Goal: Transaction & Acquisition: Purchase product/service

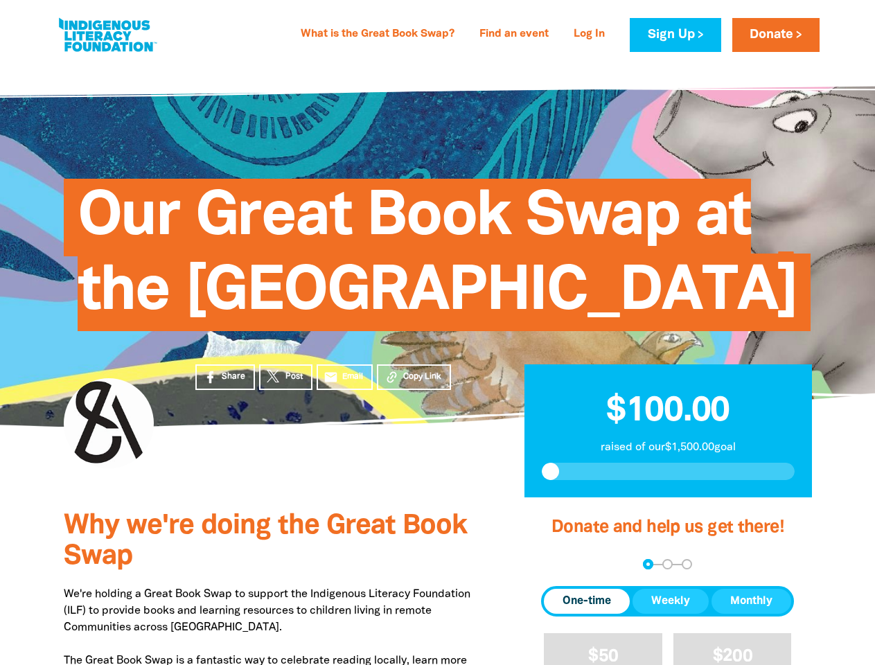
click at [437, 331] on span "Our Great Book Swap at the [GEOGRAPHIC_DATA]" at bounding box center [438, 260] width 720 height 142
click at [414, 383] on span "Copy Link" at bounding box center [422, 377] width 38 height 12
click at [560, 570] on div "arrow_back Back Step 1 Step 2 Step 3" at bounding box center [667, 564] width 253 height 10
click at [648, 566] on div "Navigate to step 1 of 3 to enter your donation amount" at bounding box center [648, 564] width 3 height 3
click at [587, 614] on span "Donation frequency" at bounding box center [587, 601] width 86 height 25
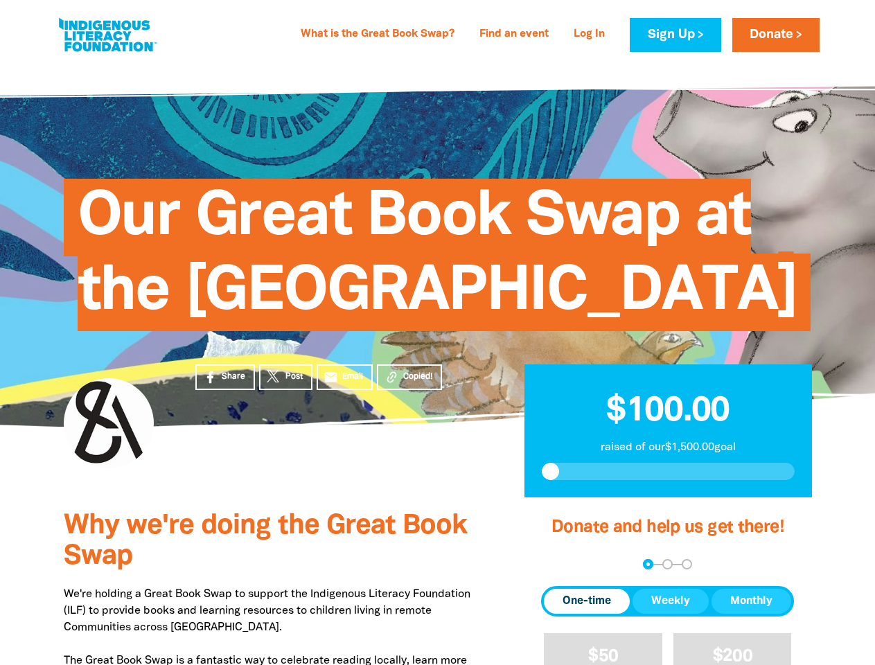
click at [671, 614] on button "Weekly" at bounding box center [671, 601] width 76 height 25
click at [751, 614] on button "Monthly" at bounding box center [752, 601] width 80 height 25
